Goal: Check status: Check status

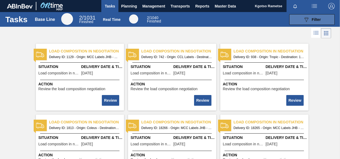
click at [319, 18] on span "Filter" at bounding box center [316, 19] width 9 height 4
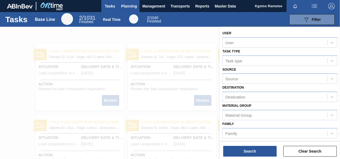
click at [126, 3] on span "Planning" at bounding box center [129, 6] width 16 height 6
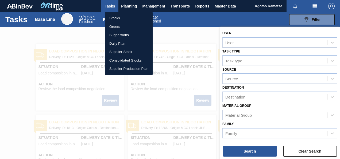
click at [116, 14] on li "Stocks" at bounding box center [129, 18] width 48 height 9
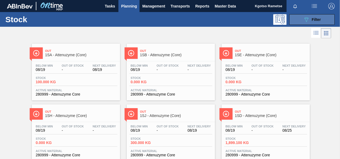
click at [295, 18] on button "089F7B8B-B2A5-4AFE-B5C0-19BA573D28AC Filter" at bounding box center [311, 19] width 45 height 11
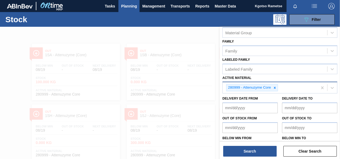
scroll to position [97, 0]
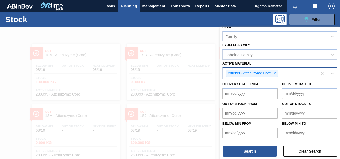
click at [272, 72] on div at bounding box center [275, 73] width 6 height 7
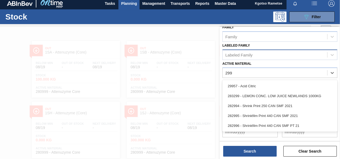
scroll to position [96, 0]
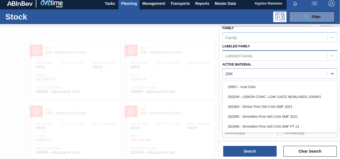
type Material "29957"
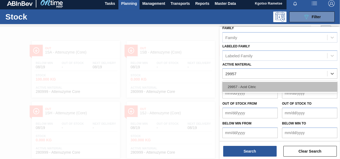
click at [238, 82] on div "29957 - Acid Citric" at bounding box center [279, 87] width 115 height 10
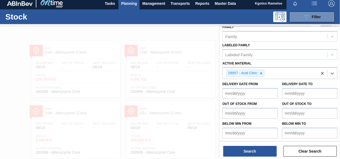
click at [254, 145] on div "Search Clear Search" at bounding box center [280, 148] width 120 height 15
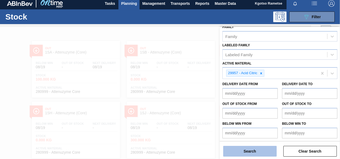
click at [254, 146] on button "Search" at bounding box center [249, 151] width 53 height 11
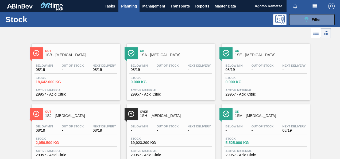
click at [68, 49] on span "Out" at bounding box center [81, 50] width 72 height 3
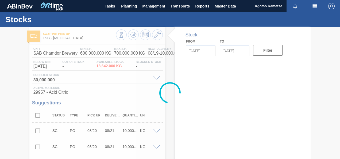
type input "08/19/2025"
type input "09/02/2025"
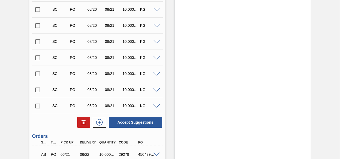
scroll to position [1146, 0]
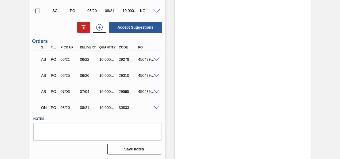
click at [156, 105] on div "ON PO 08/20 08/21 10,000.000 30833" at bounding box center [97, 106] width 131 height 13
click at [156, 107] on span at bounding box center [156, 108] width 6 height 4
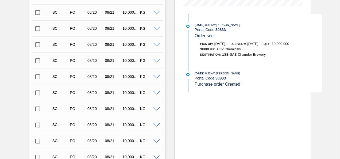
scroll to position [184, 0]
